Goal: Task Accomplishment & Management: Use online tool/utility

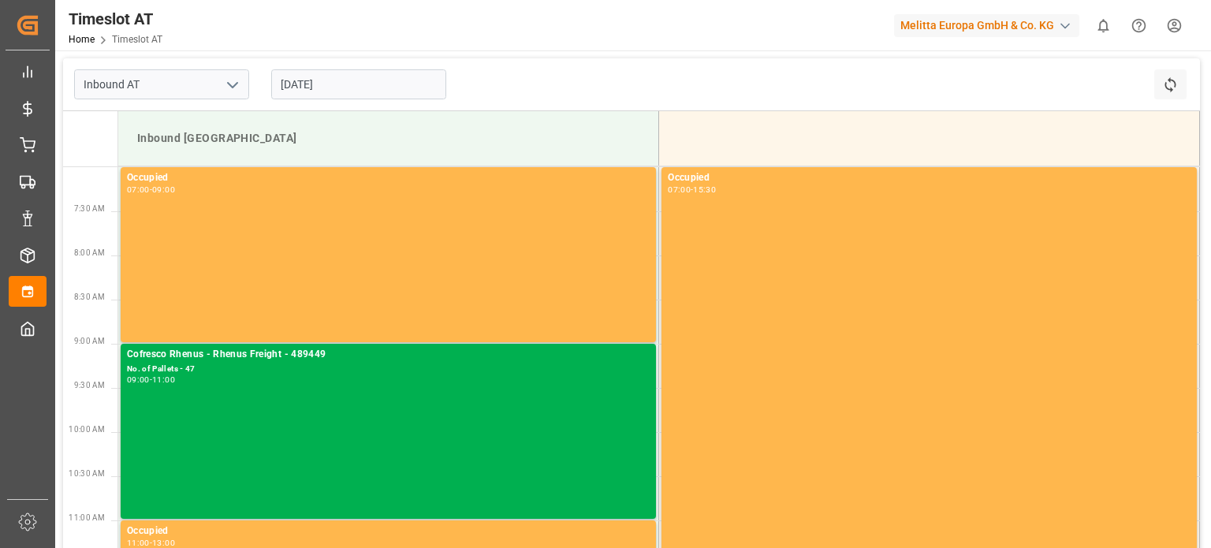
click at [356, 88] on input "[DATE]" at bounding box center [358, 84] width 175 height 30
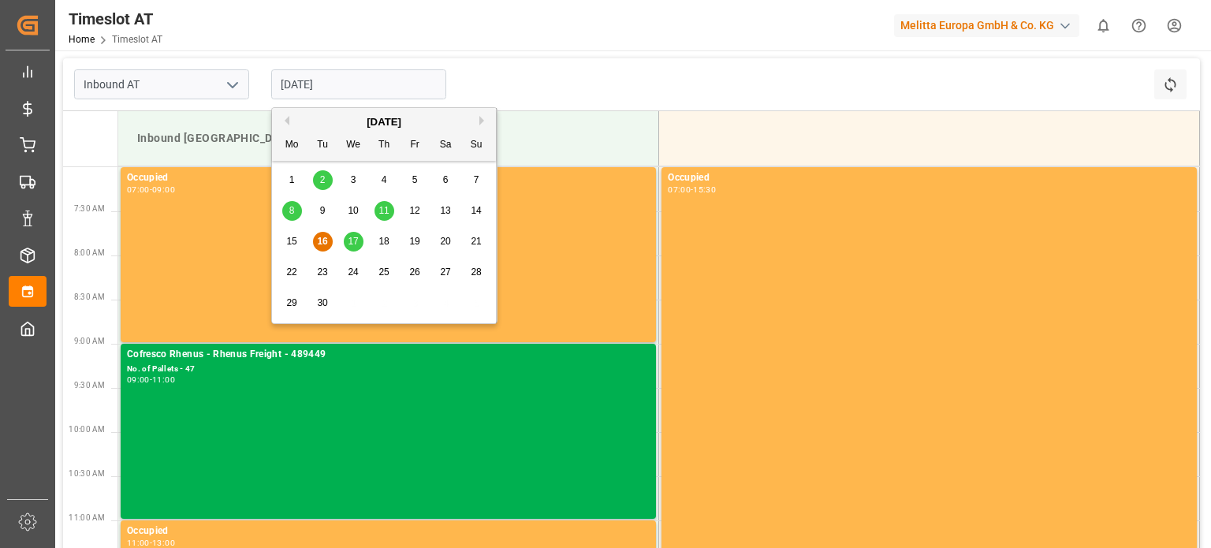
click at [354, 237] on span "17" at bounding box center [353, 241] width 10 height 11
type input "[DATE]"
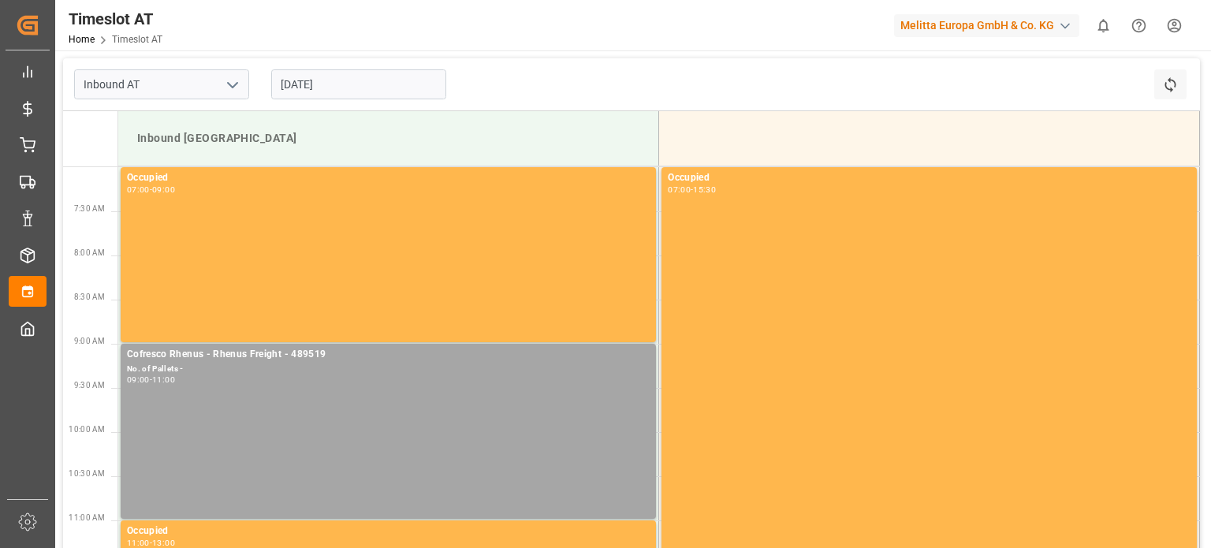
click at [323, 98] on input "[DATE]" at bounding box center [358, 84] width 175 height 30
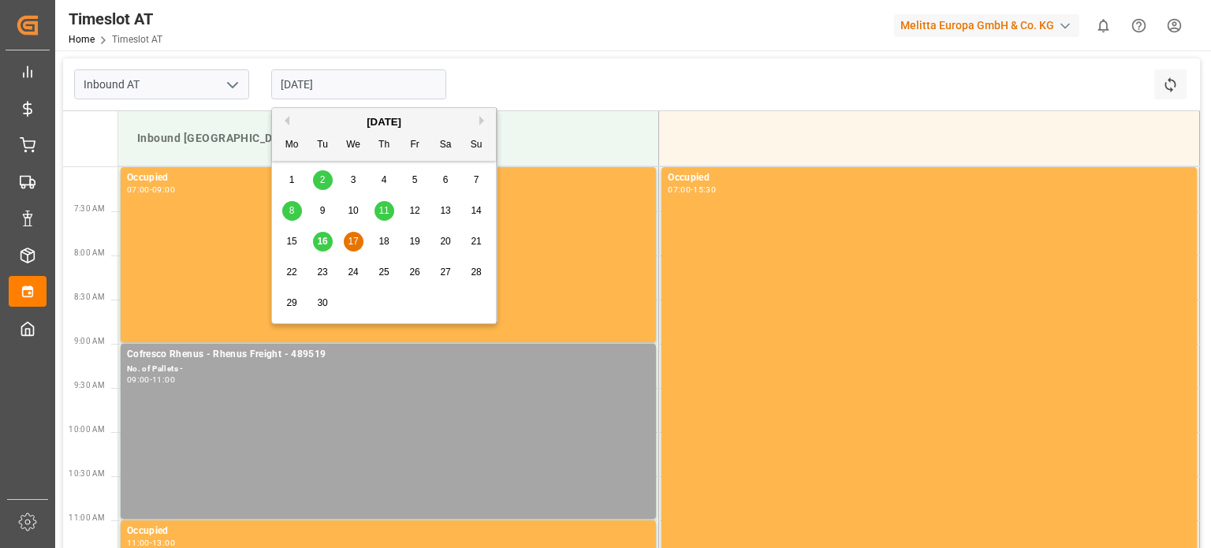
click at [334, 92] on input "[DATE]" at bounding box center [358, 84] width 175 height 30
